Goal: Transaction & Acquisition: Purchase product/service

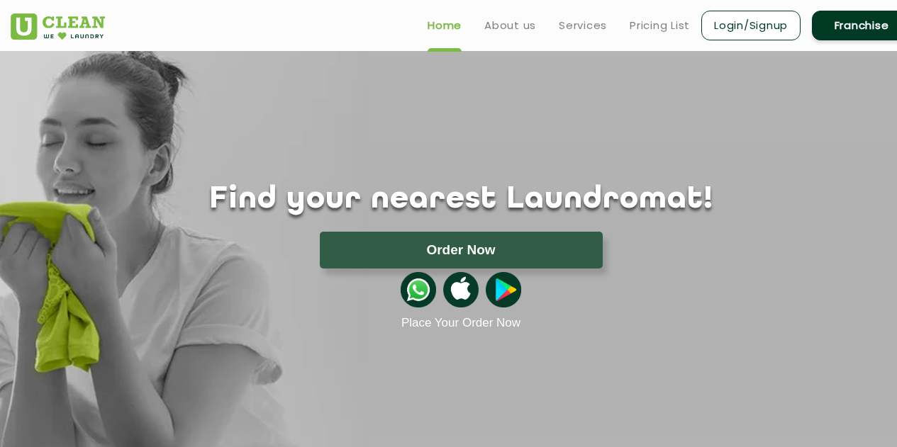
click at [416, 71] on div "Find your nearest Laundromat! Please select the location Order Now Place Your O…" at bounding box center [461, 190] width 922 height 279
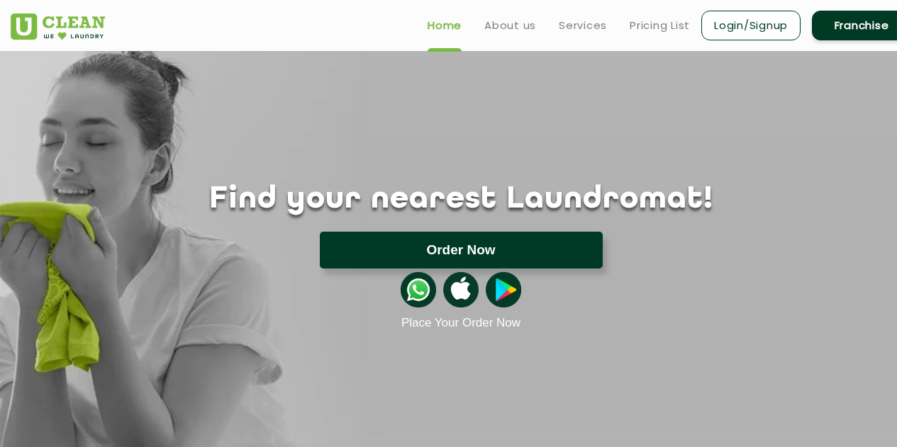
click at [458, 248] on button "Order Now" at bounding box center [461, 250] width 283 height 37
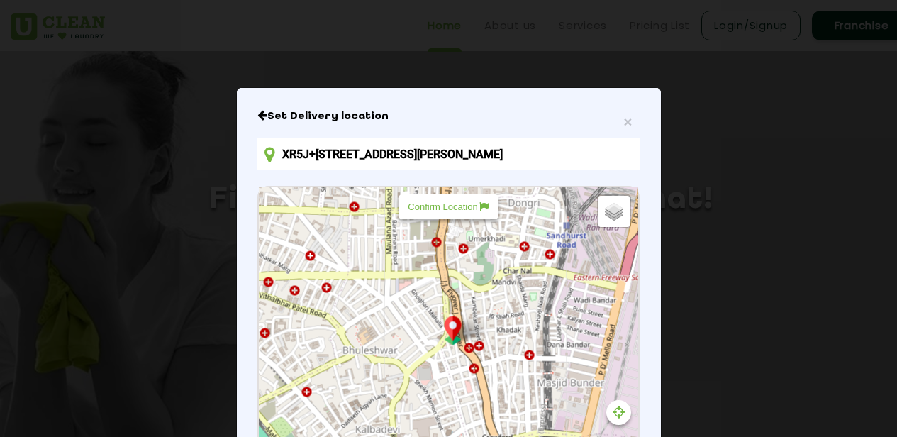
click at [585, 309] on div "Default Satellite + − Leaflet | © OpenStreetMap contributors" at bounding box center [448, 345] width 379 height 316
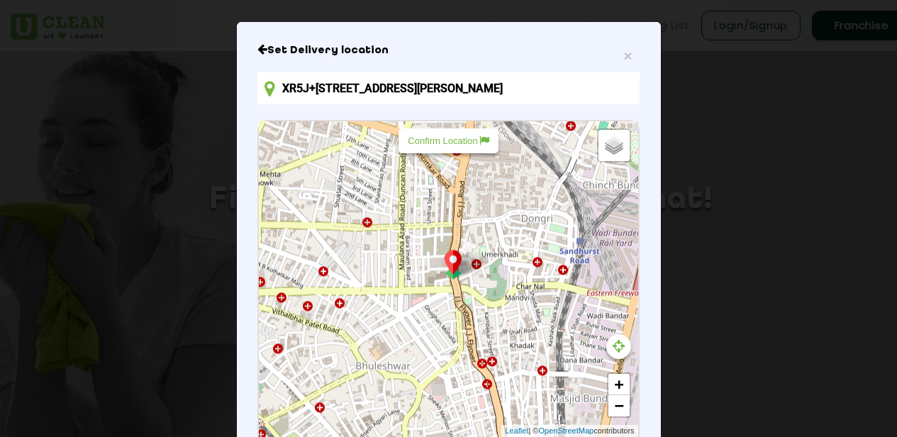
click at [607, 94] on input "XR5J+[STREET_ADDRESS][PERSON_NAME]" at bounding box center [448, 88] width 382 height 32
drag, startPoint x: 613, startPoint y: 90, endPoint x: 268, endPoint y: 87, distance: 345.4
click at [268, 87] on div "XR5J+[STREET_ADDRESS][PERSON_NAME]" at bounding box center [448, 88] width 382 height 32
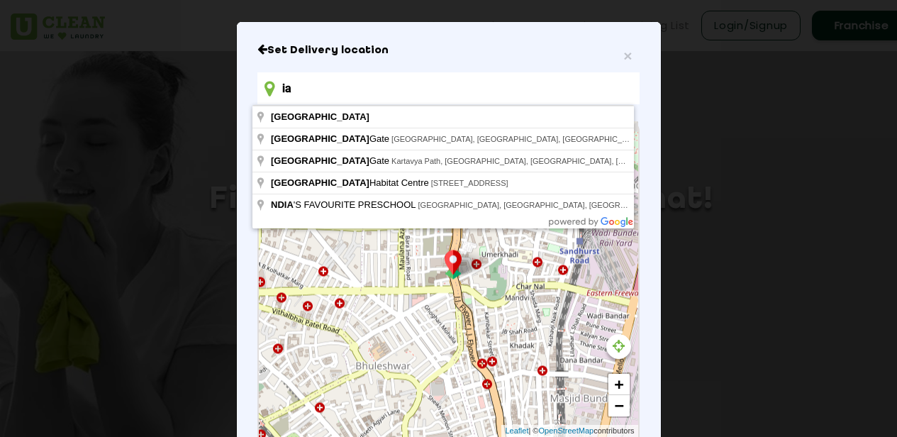
type input "a"
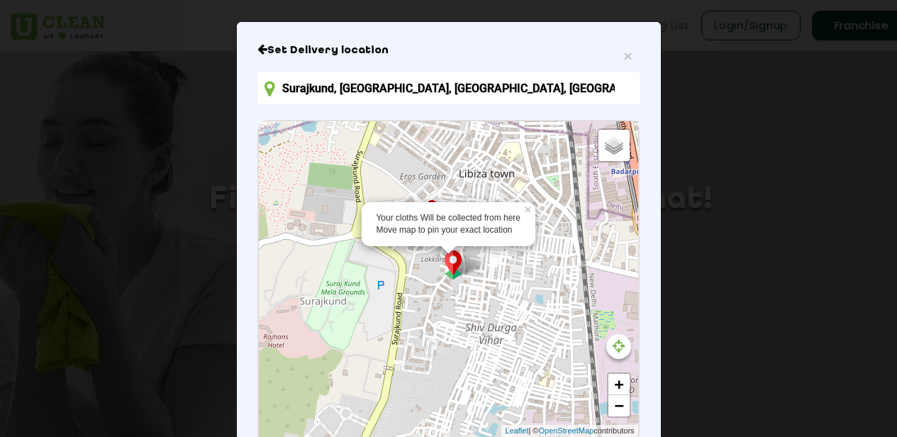
click at [445, 269] on img at bounding box center [453, 264] width 27 height 29
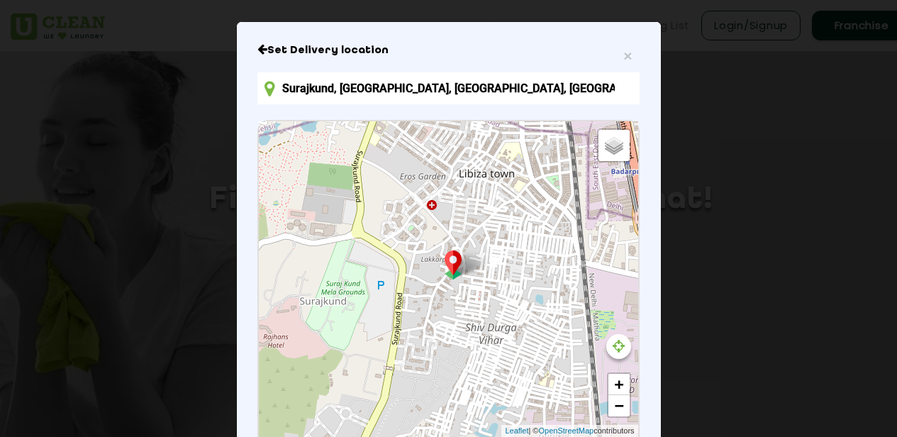
click at [447, 265] on img at bounding box center [453, 264] width 27 height 29
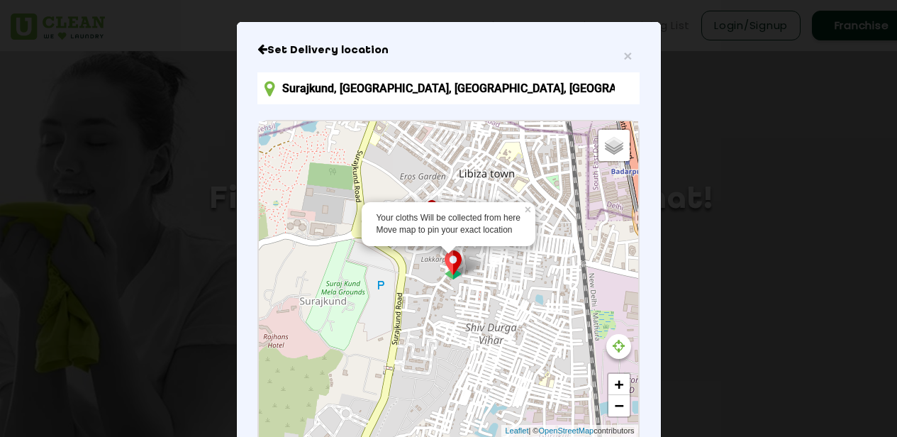
click at [447, 265] on img at bounding box center [453, 264] width 27 height 29
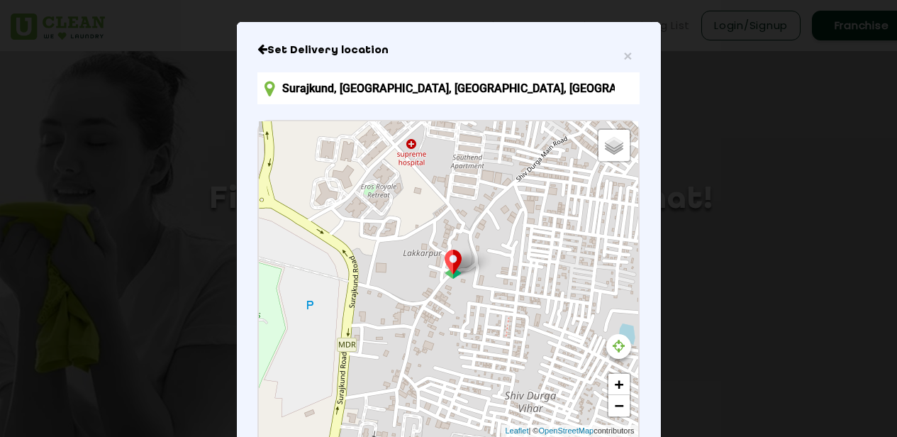
click at [447, 265] on img at bounding box center [453, 264] width 27 height 29
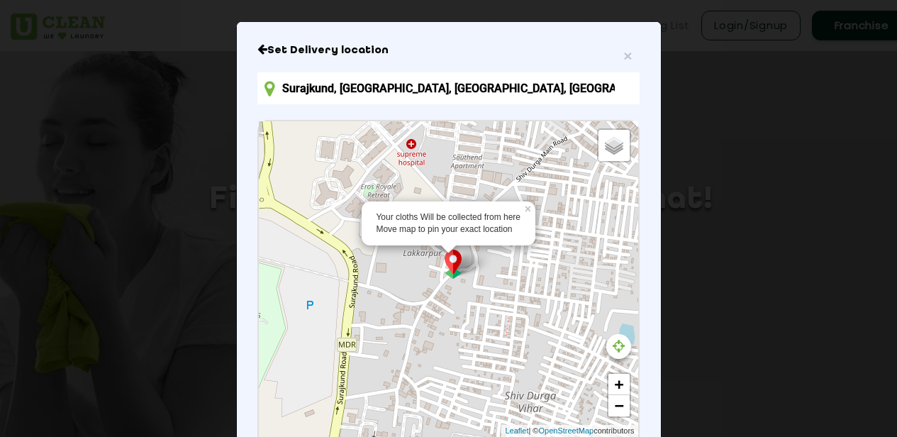
click at [450, 271] on img at bounding box center [453, 264] width 27 height 29
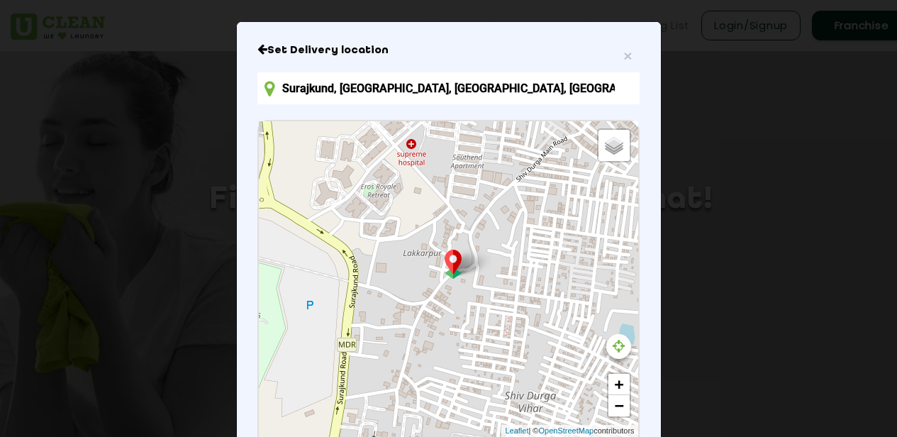
click at [450, 259] on img at bounding box center [453, 264] width 27 height 29
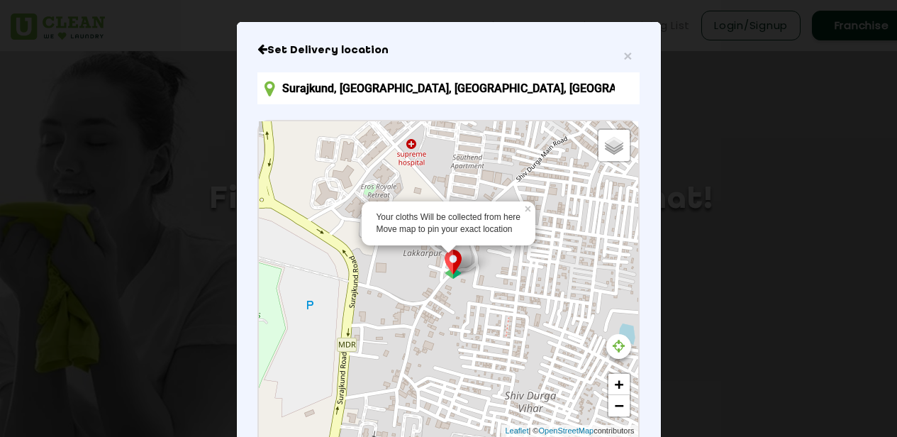
click at [408, 145] on div "Your cloths Will be collected from here Move map to pin your exact location × D…" at bounding box center [448, 279] width 379 height 316
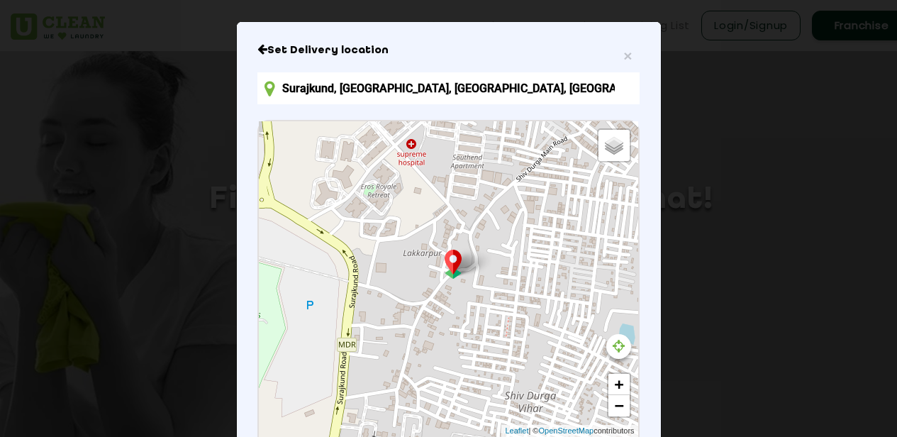
click at [408, 153] on div "Default Satellite + − Leaflet | © OpenStreetMap contributors" at bounding box center [448, 279] width 379 height 316
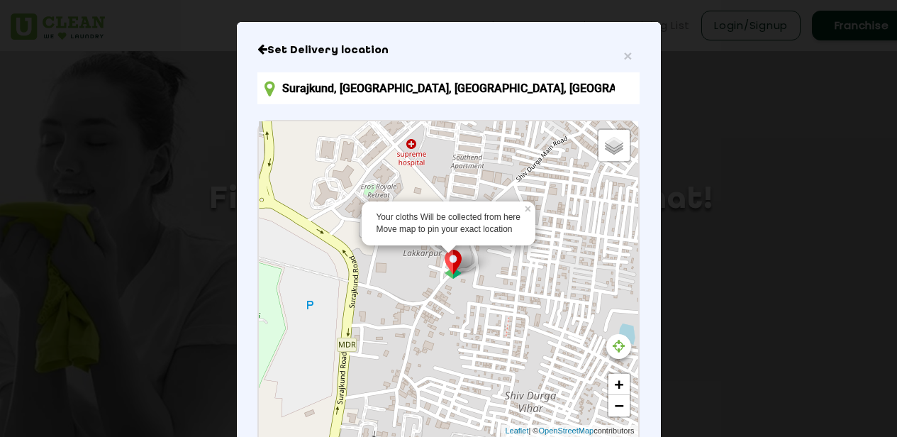
click at [440, 230] on div "Your cloths Will be collected from here Move map to pin your exact location" at bounding box center [448, 223] width 145 height 24
click at [446, 257] on img at bounding box center [453, 264] width 27 height 29
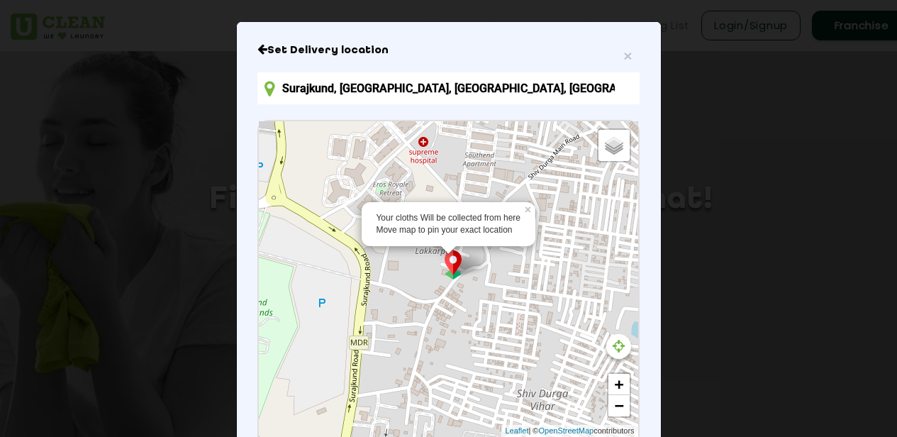
drag, startPoint x: 446, startPoint y: 257, endPoint x: 458, endPoint y: 267, distance: 15.2
click at [458, 267] on img at bounding box center [453, 264] width 27 height 29
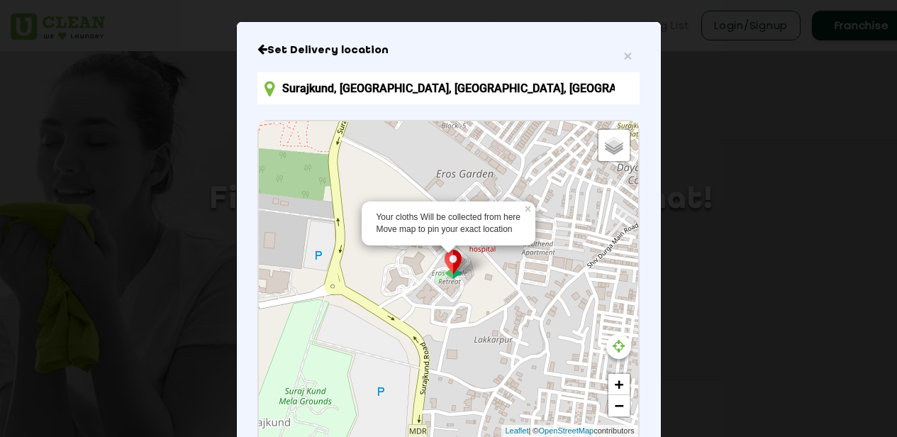
drag, startPoint x: 443, startPoint y: 259, endPoint x: 499, endPoint y: 332, distance: 92.0
click at [499, 332] on div "Your cloths Will be collected from here Move map to pin your exact location × D…" at bounding box center [448, 279] width 379 height 316
click at [443, 262] on img at bounding box center [453, 264] width 27 height 29
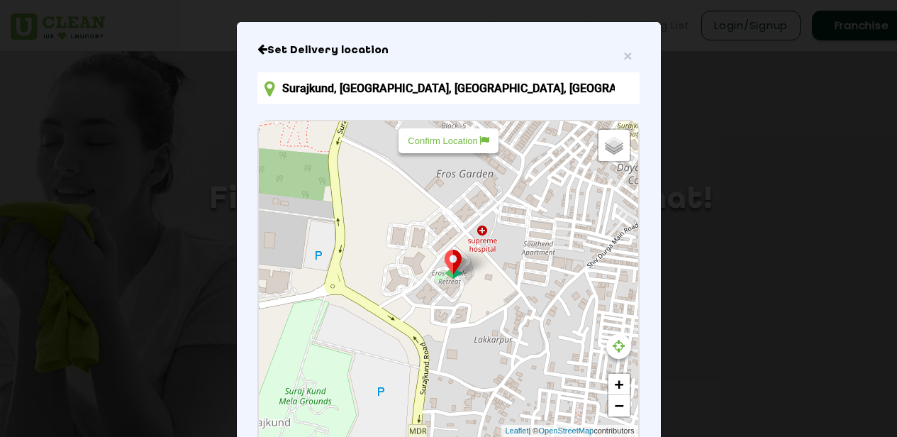
click at [444, 282] on div "Default Satellite + − Leaflet | © OpenStreetMap contributors" at bounding box center [448, 279] width 379 height 316
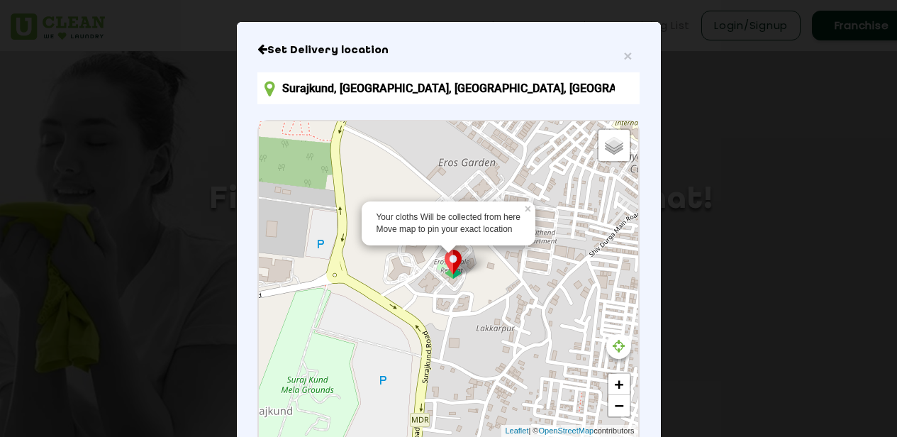
drag, startPoint x: 447, startPoint y: 262, endPoint x: 449, endPoint y: 253, distance: 9.5
click at [449, 253] on img at bounding box center [453, 264] width 27 height 29
click at [446, 137] on p "Confirm Location" at bounding box center [448, 140] width 81 height 11
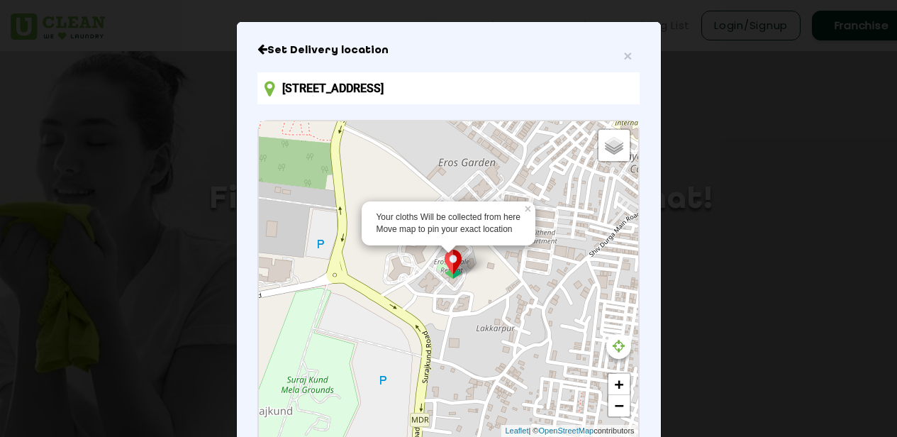
click at [444, 213] on div "Your cloths Will be collected from here Move map to pin your exact location" at bounding box center [448, 223] width 145 height 24
click at [627, 51] on h6 "Set Delivery location" at bounding box center [448, 50] width 382 height 14
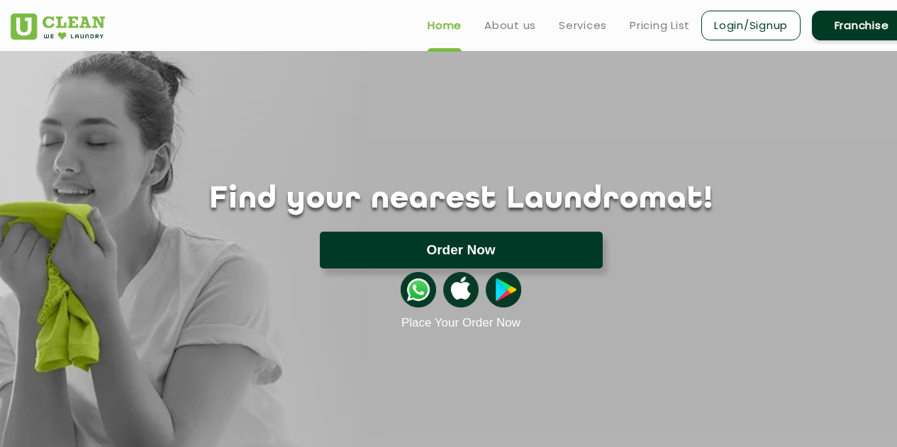
click at [457, 243] on button "Order Now" at bounding box center [461, 250] width 283 height 37
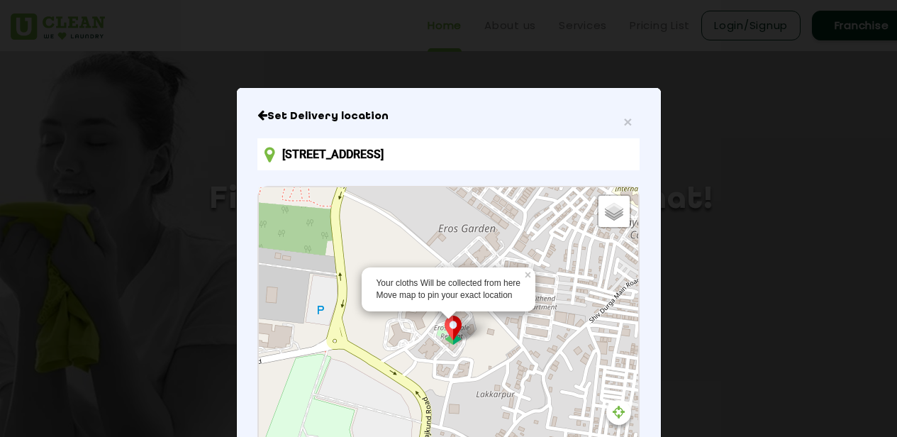
type input "F7QQ+RCG, [STREET_ADDRESS]"
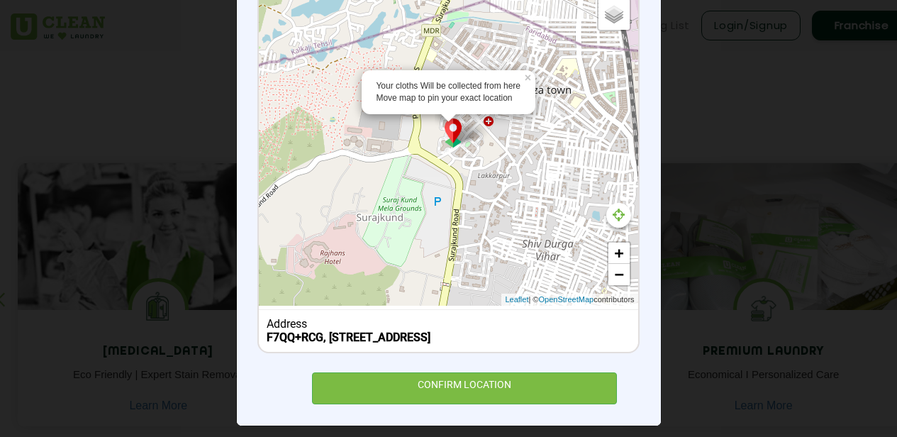
scroll to position [222, 0]
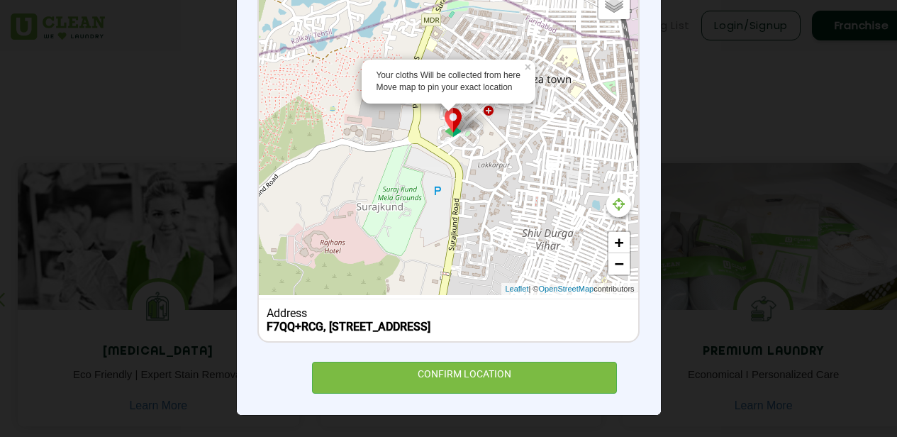
drag, startPoint x: 289, startPoint y: 323, endPoint x: 257, endPoint y: 306, distance: 35.5
click at [259, 306] on div "Address [STREET_ADDRESS]" at bounding box center [448, 320] width 379 height 43
click at [289, 333] on div "F7QQ+RCG, [STREET_ADDRESS]" at bounding box center [449, 326] width 364 height 13
drag, startPoint x: 289, startPoint y: 333, endPoint x: 252, endPoint y: 306, distance: 45.3
click at [257, 306] on div "Your cloths Will be collected from here Move map to pin your exact location × D…" at bounding box center [448, 160] width 382 height 364
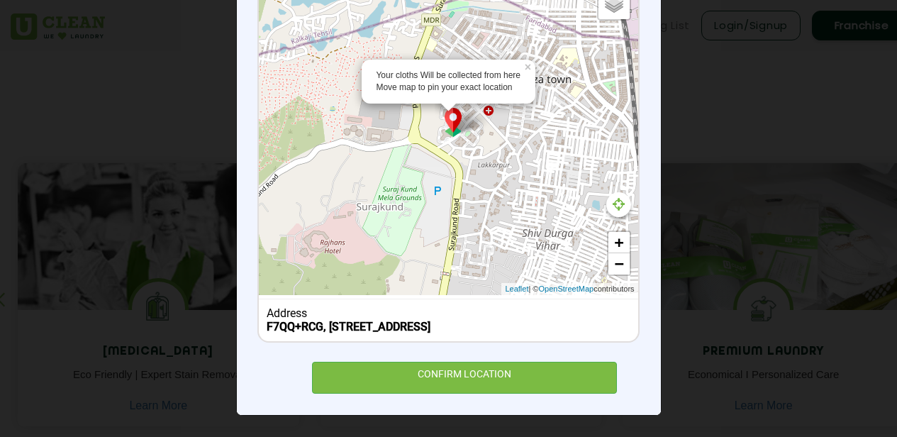
scroll to position [187, 0]
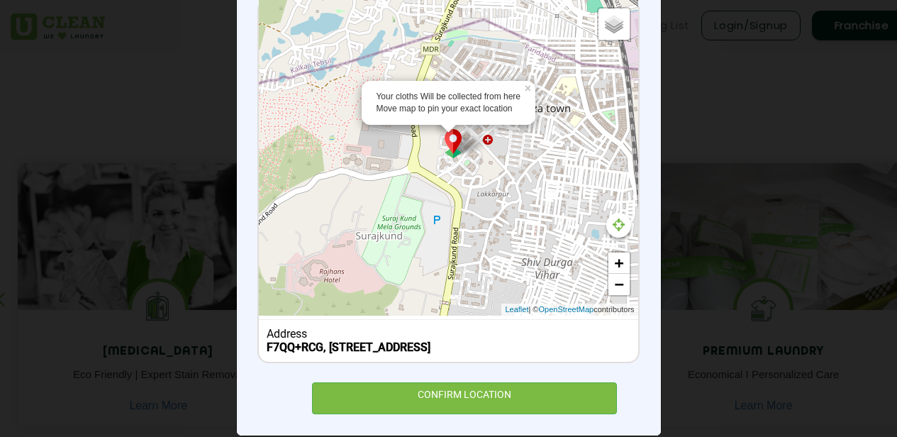
drag, startPoint x: 449, startPoint y: 147, endPoint x: 450, endPoint y: 154, distance: 7.1
click at [450, 154] on img at bounding box center [453, 143] width 27 height 29
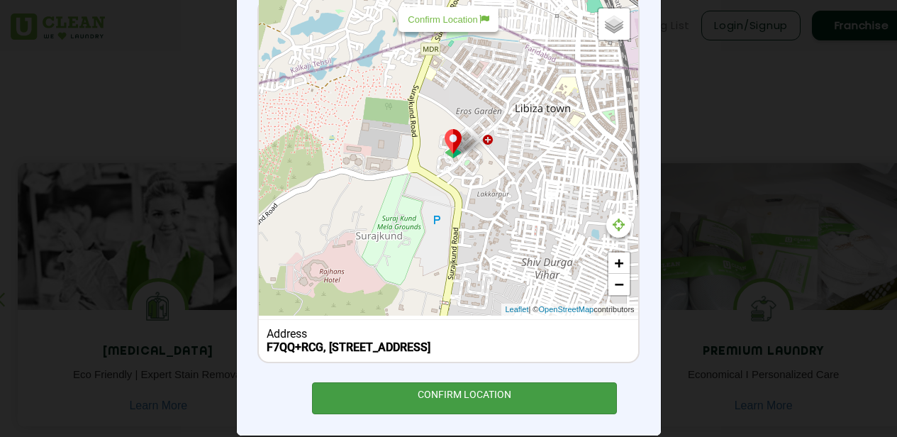
click at [460, 409] on div "CONFIRM LOCATION" at bounding box center [465, 398] width 306 height 32
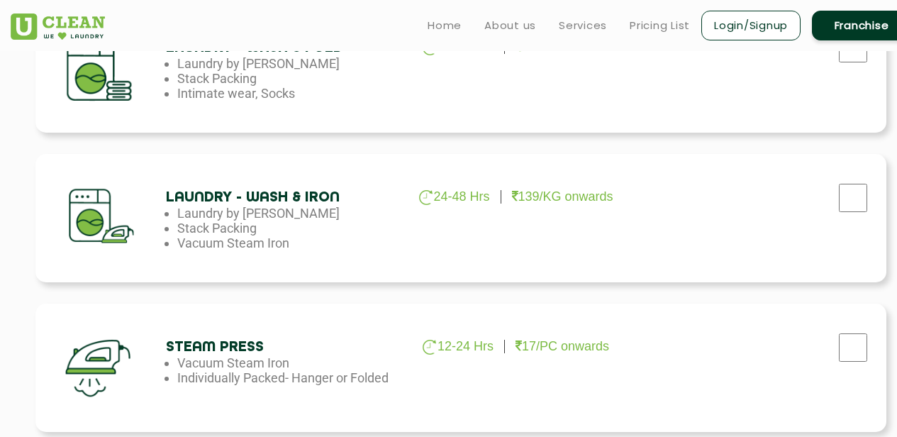
scroll to position [839, 0]
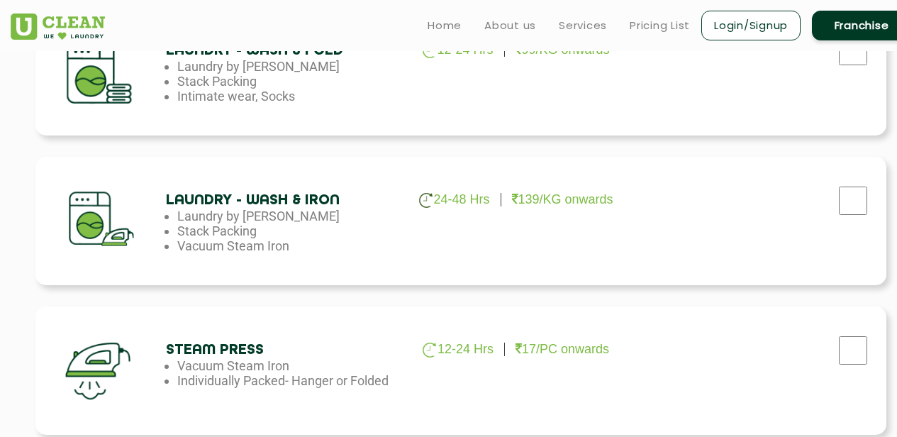
click at [234, 213] on li "Laundry by [PERSON_NAME]" at bounding box center [292, 215] width 230 height 15
click at [862, 204] on input "checkbox" at bounding box center [852, 200] width 35 height 28
checkbox input "true"
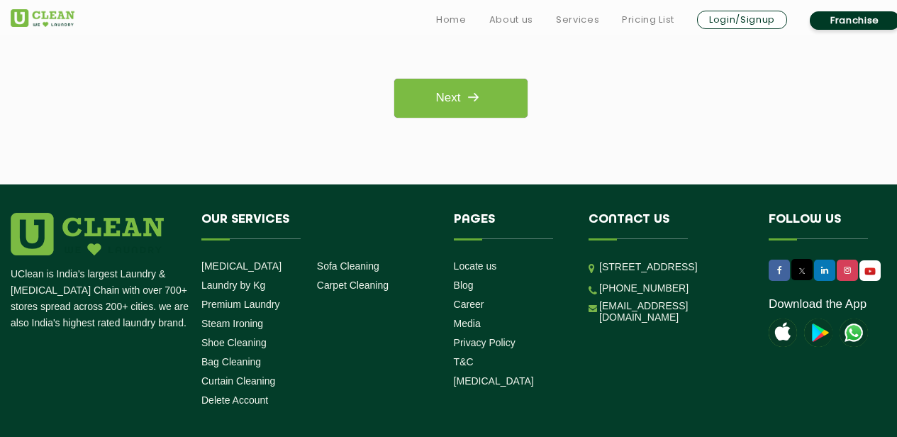
scroll to position [1254, 0]
